Goal: Find specific page/section: Find specific page/section

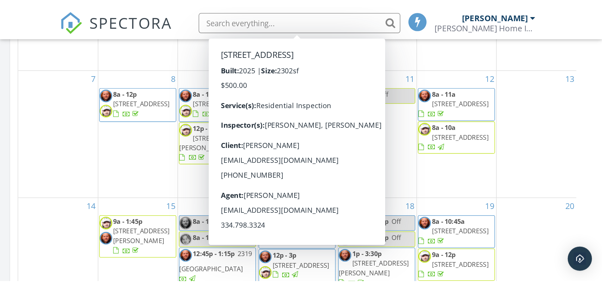
scroll to position [584, 611]
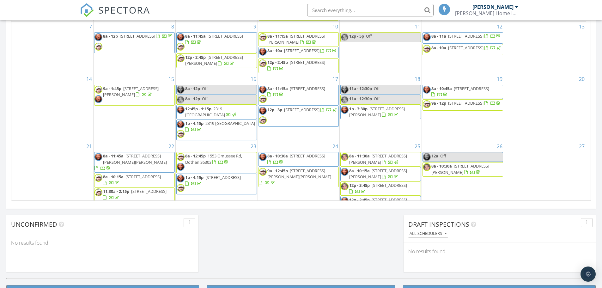
click at [334, 9] on input "text" at bounding box center [370, 10] width 126 height 13
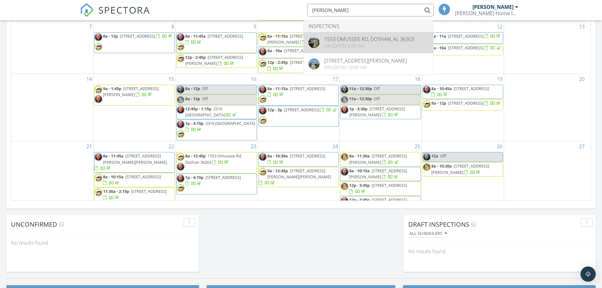
type input "baldwin"
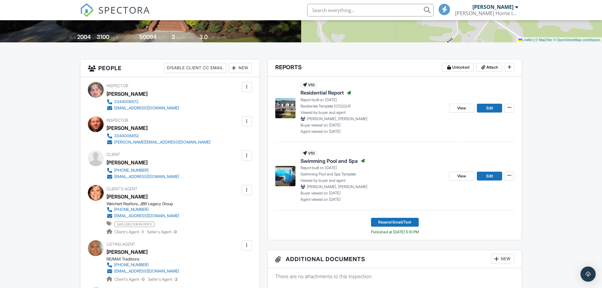
scroll to position [32, 0]
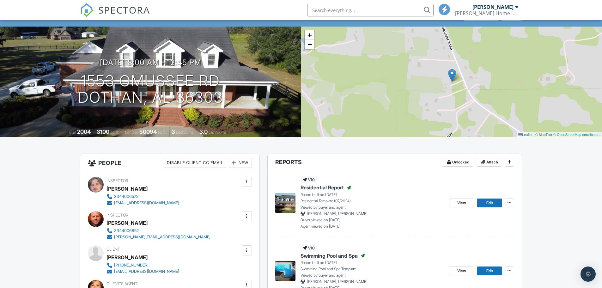
click at [356, 7] on input "text" at bounding box center [370, 10] width 126 height 13
type input "jed"
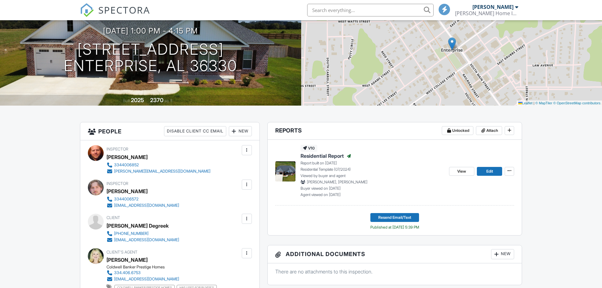
scroll to position [63, 0]
click at [353, 10] on input "text" at bounding box center [370, 10] width 126 height 13
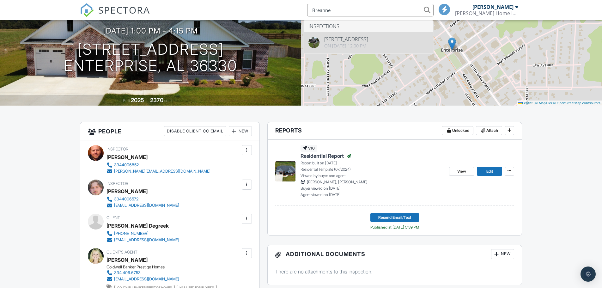
type input "Breanne"
